Goal: Information Seeking & Learning: Stay updated

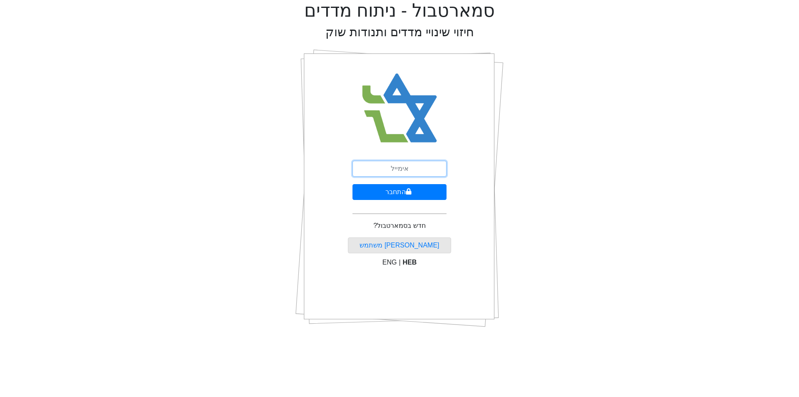
click at [403, 166] on input "email" at bounding box center [400, 169] width 94 height 16
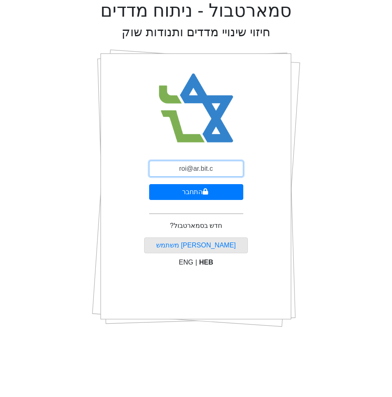
click at [214, 172] on input "roi@ar.bit.c" at bounding box center [196, 169] width 94 height 16
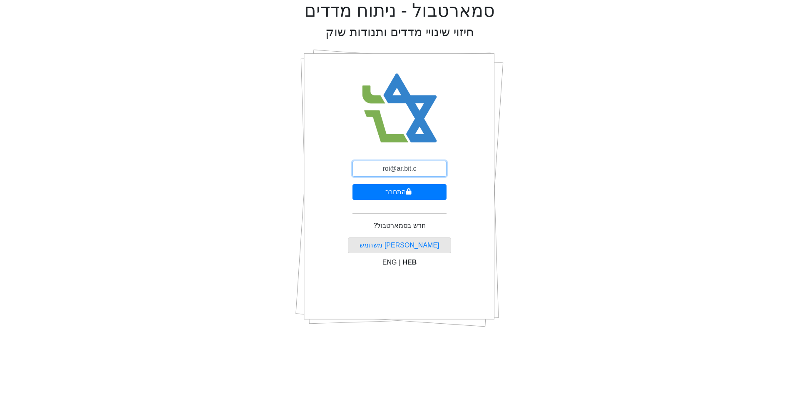
click at [427, 172] on input "roi@ar.bit.c" at bounding box center [400, 169] width 94 height 16
click at [411, 191] on icon "submit" at bounding box center [409, 191] width 6 height 7
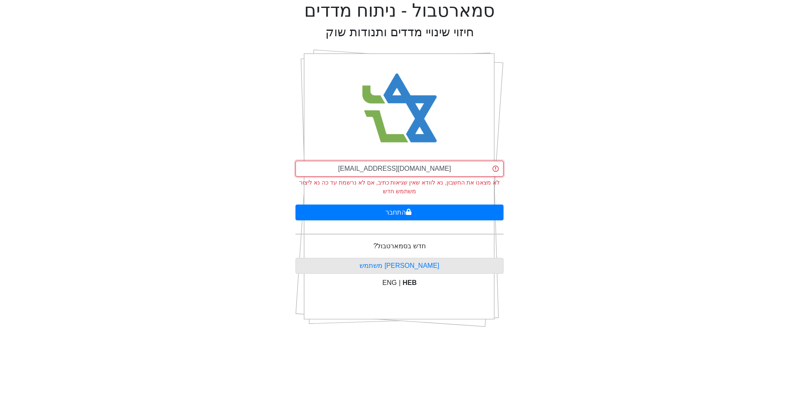
click at [420, 169] on input "[EMAIL_ADDRESS][DOMAIN_NAME]" at bounding box center [400, 169] width 208 height 16
type input "r"
drag, startPoint x: 497, startPoint y: 171, endPoint x: 487, endPoint y: 171, distance: 9.6
click at [497, 171] on input "email" at bounding box center [400, 169] width 208 height 16
type input "[EMAIL_ADDRESS][DOMAIN_NAME]"
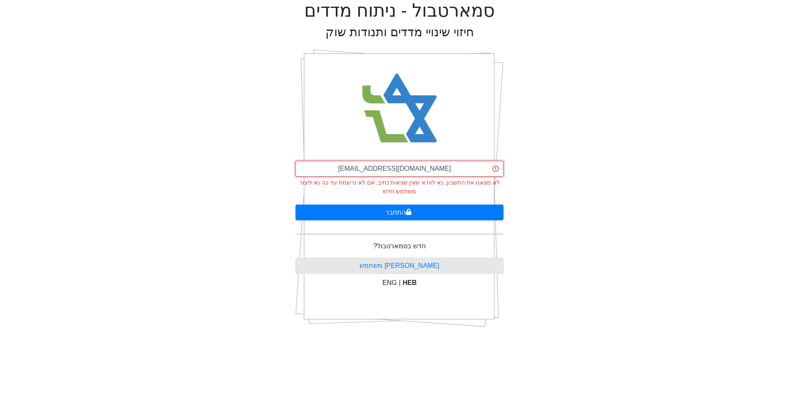
click at [296, 204] on button "התחבר" at bounding box center [400, 212] width 208 height 16
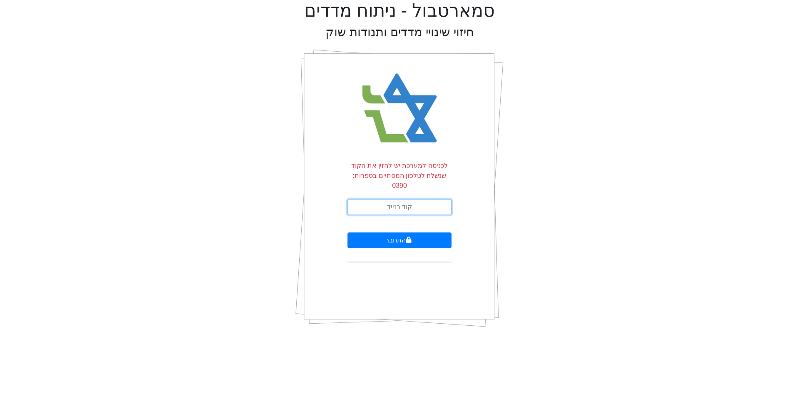
click at [420, 200] on input "text" at bounding box center [400, 207] width 104 height 16
type input "220917"
click at [348, 232] on button "התחבר" at bounding box center [400, 240] width 104 height 16
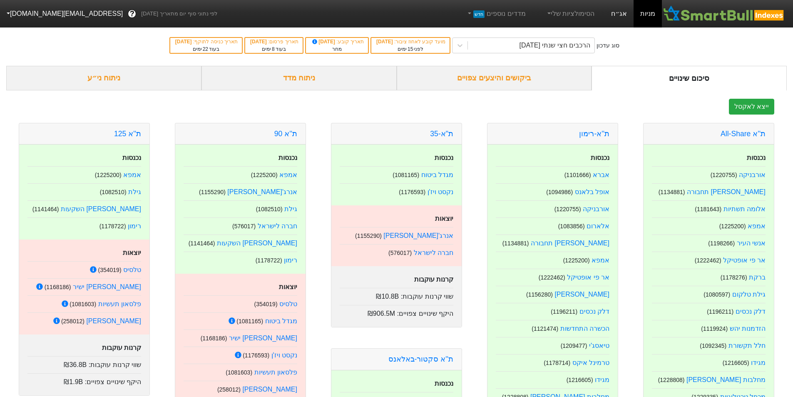
click at [622, 16] on link "אג״ח" at bounding box center [619, 13] width 29 height 27
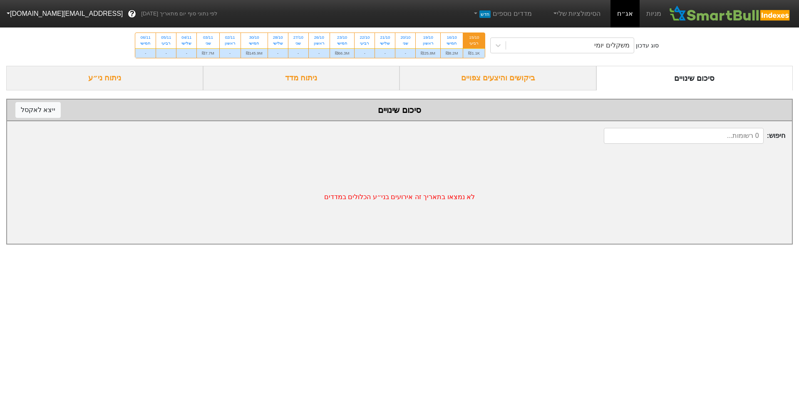
click at [518, 78] on div "ביקושים והיצעים צפויים" at bounding box center [498, 78] width 197 height 25
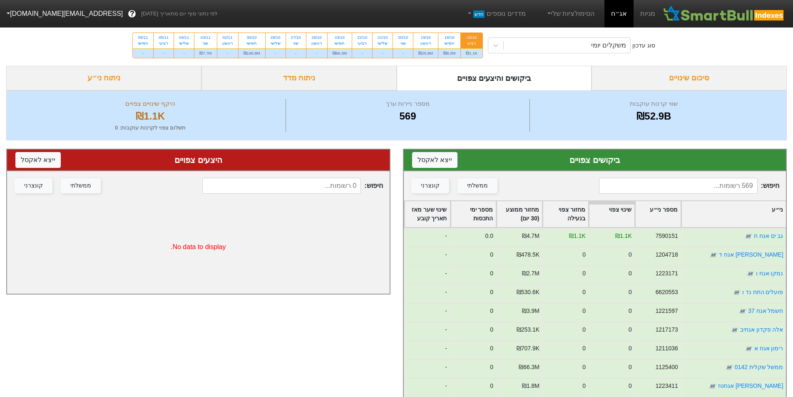
click at [498, 76] on div "ביקושים והיצעים צפויים" at bounding box center [494, 78] width 195 height 25
click at [450, 51] on div "₪8.2M" at bounding box center [449, 53] width 22 height 10
click at [450, 38] on input "16/10 חמישי ₪8.2M" at bounding box center [446, 35] width 5 height 5
radio input "true"
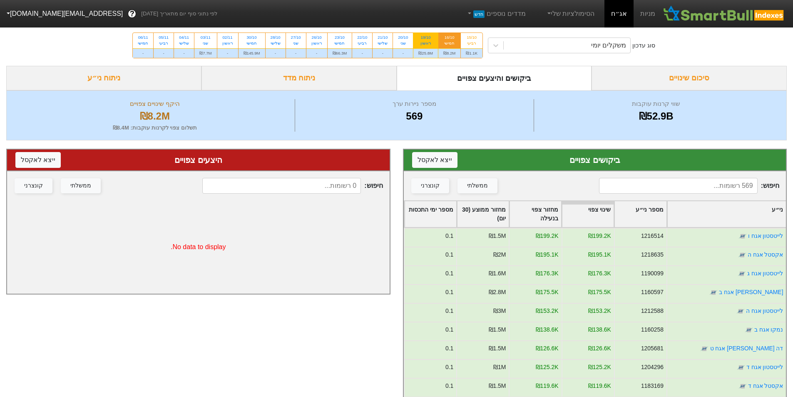
click at [423, 51] on div "₪25.8M" at bounding box center [425, 53] width 25 height 10
click at [423, 38] on input "19/10 ראשון ₪25.8M" at bounding box center [423, 35] width 5 height 5
radio input "true"
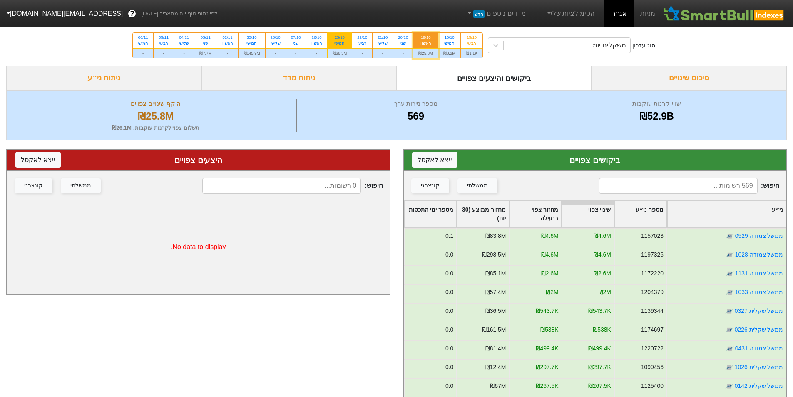
click at [339, 55] on div "₪66.3M" at bounding box center [340, 53] width 25 height 10
click at [339, 38] on input "23/10 חמישי ₪66.3M" at bounding box center [336, 35] width 5 height 5
radio input "true"
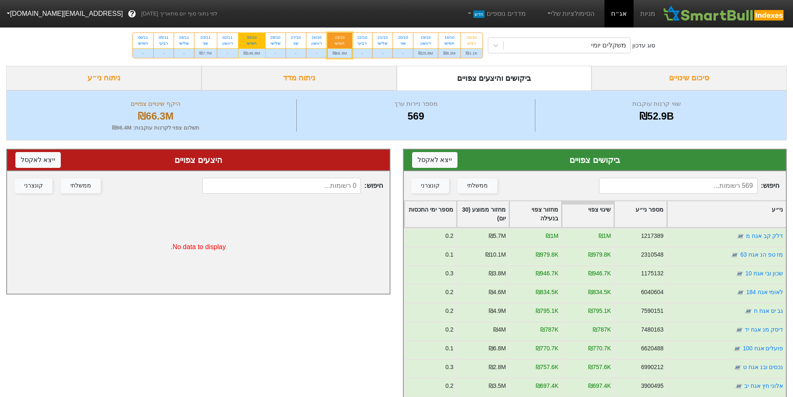
click at [257, 53] on div "₪145.9M" at bounding box center [252, 53] width 27 height 10
click at [252, 38] on input "30/10 חמישי ₪145.9M" at bounding box center [248, 35] width 5 height 5
radio input "true"
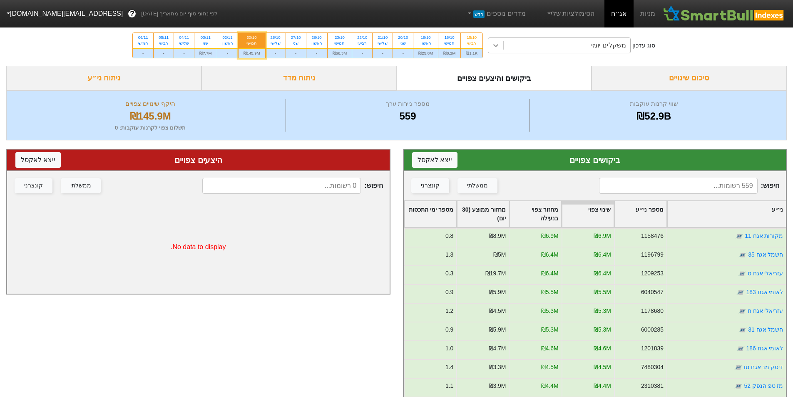
click at [496, 49] on icon at bounding box center [496, 45] width 8 height 8
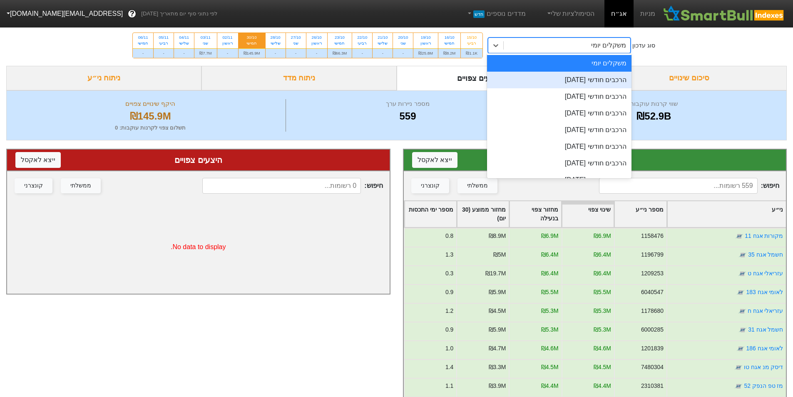
click at [539, 77] on div "הרכבים חודשי [DATE]" at bounding box center [559, 80] width 144 height 17
